Goal: Find specific page/section: Find specific page/section

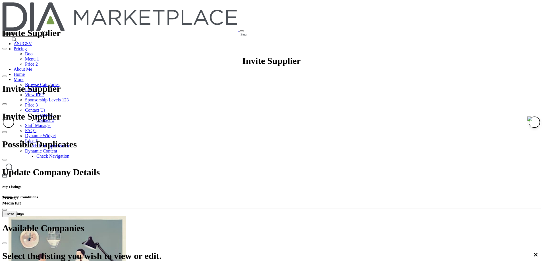
click at [386, 185] on h5 "My Listings" at bounding box center [271, 187] width 539 height 5
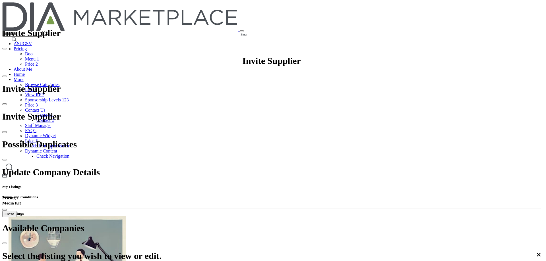
scroll to position [0, 0]
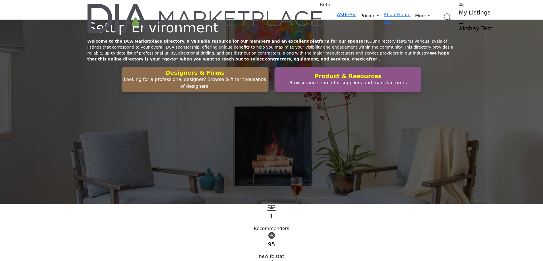
click at [492, 114] on div "Setup Environment Welcome to the DCA Marketplace Directory, a valuable resource…" at bounding box center [271, 112] width 543 height 185
click at [459, 10] on h5 "My Listings" at bounding box center [494, 12] width 71 height 7
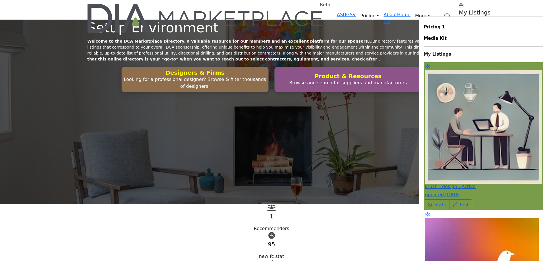
click at [425, 192] on span "updated [DATE]" at bounding box center [443, 194] width 36 height 5
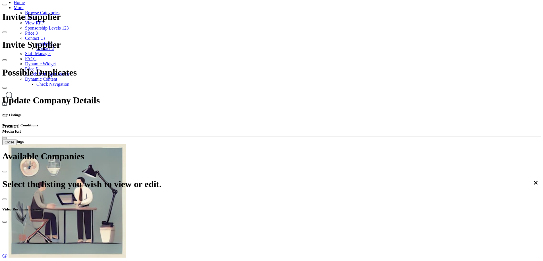
scroll to position [199, 0]
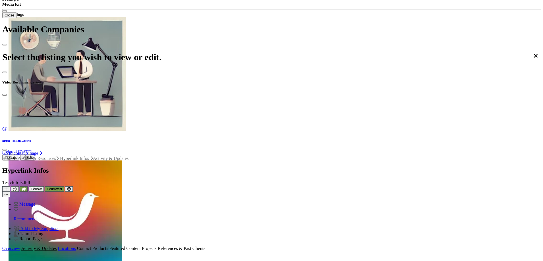
drag, startPoint x: 425, startPoint y: 22, endPoint x: 520, endPoint y: 225, distance: 224.3
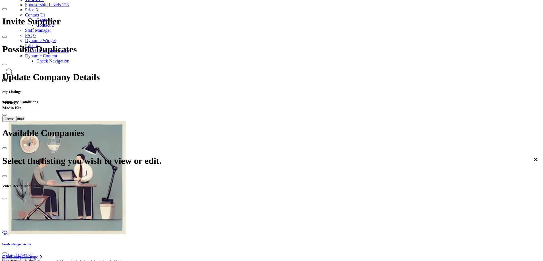
scroll to position [171, 0]
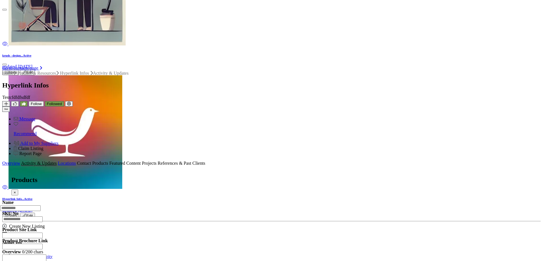
scroll to position [85, 0]
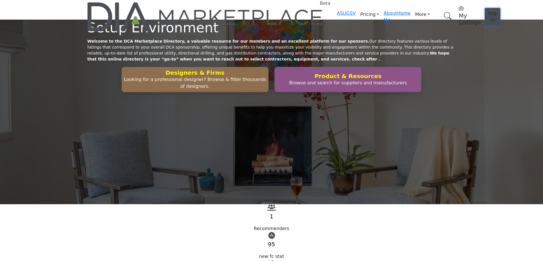
click at [489, 11] on span "Log In" at bounding box center [493, 17] width 8 height 12
